Goal: Find contact information: Find contact information

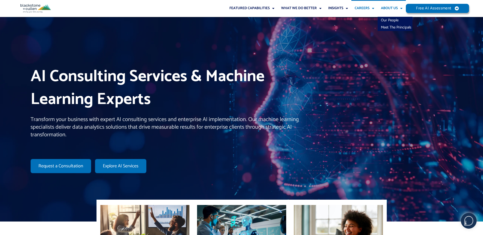
click at [366, 10] on link "Careers" at bounding box center [364, 8] width 26 height 17
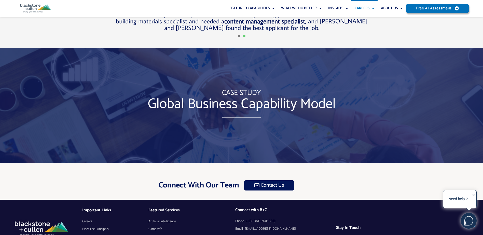
scroll to position [1511, 0]
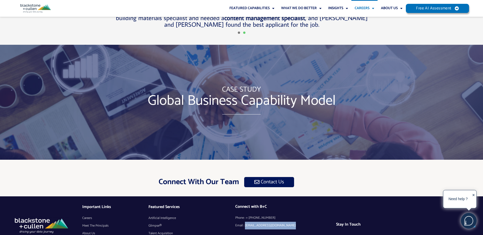
drag, startPoint x: 290, startPoint y: 203, endPoint x: 245, endPoint y: 203, distance: 44.5
click at [245, 222] on li "Email : [EMAIL_ADDRESS][DOMAIN_NAME]" at bounding box center [285, 226] width 101 height 8
copy span "[EMAIL_ADDRESS][DOMAIN_NAME]"
